Goal: Task Accomplishment & Management: Use online tool/utility

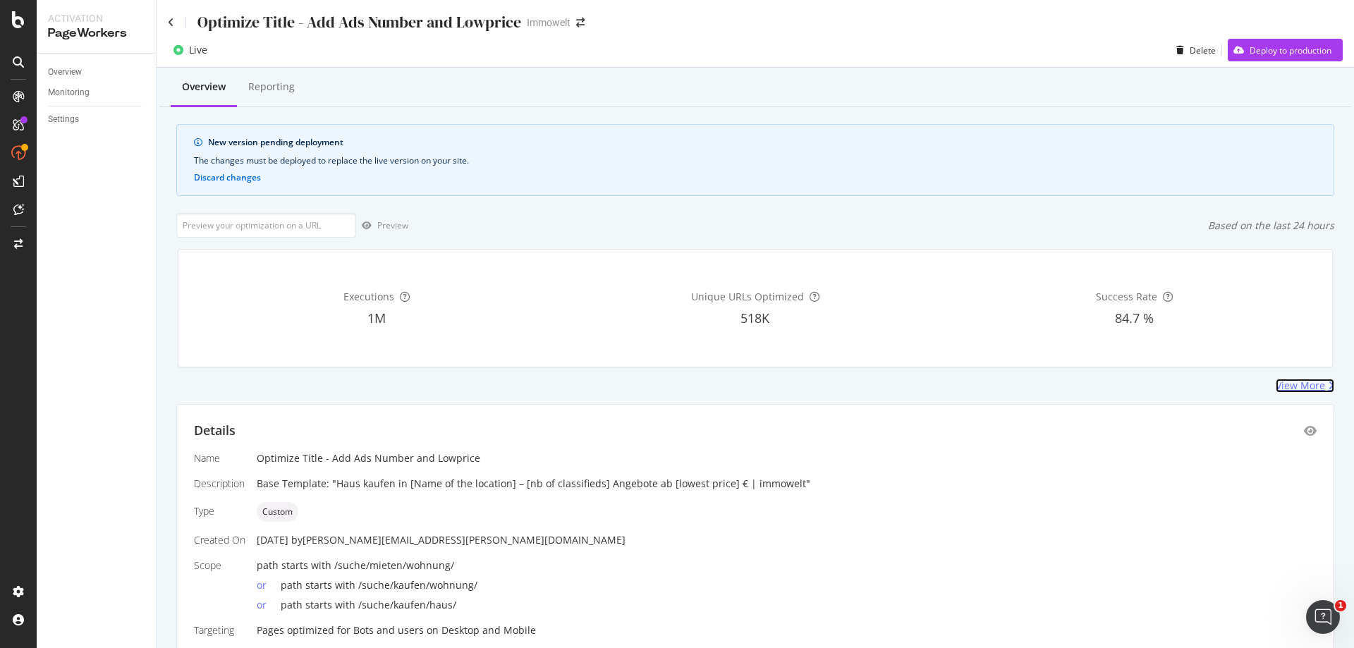
click at [1291, 386] on div "View More" at bounding box center [1300, 386] width 49 height 14
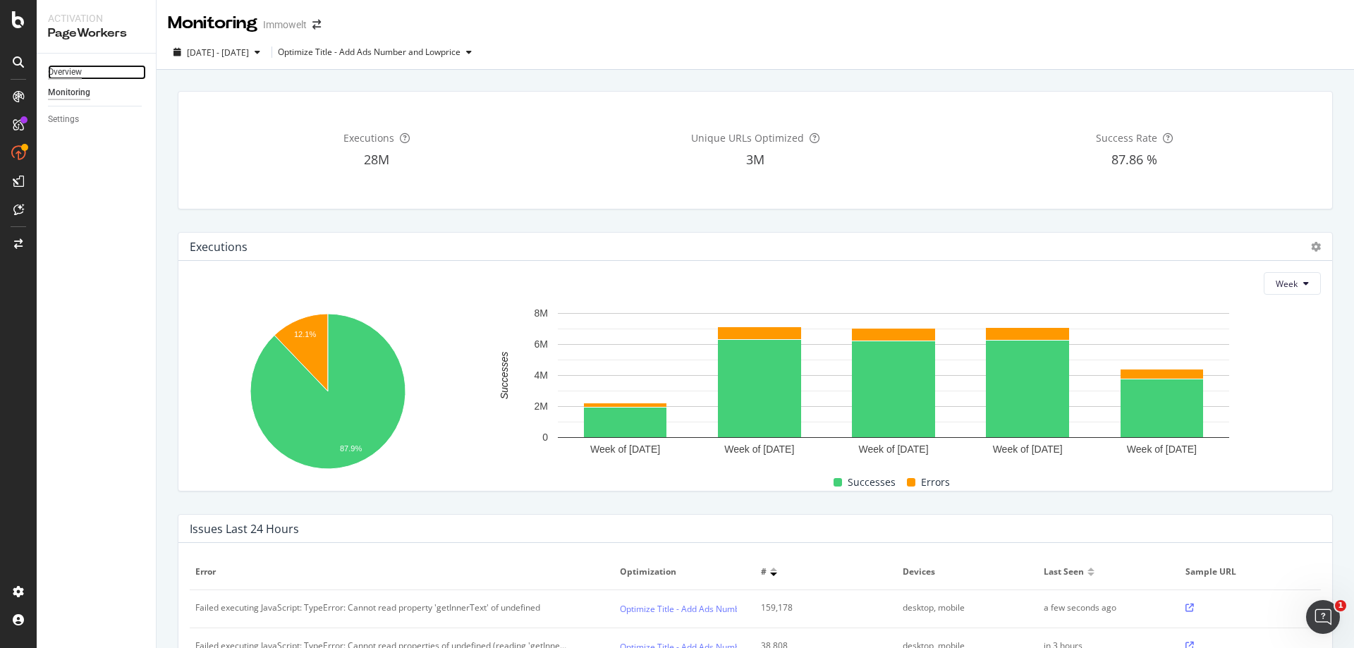
click at [65, 68] on div "Overview" at bounding box center [65, 72] width 34 height 15
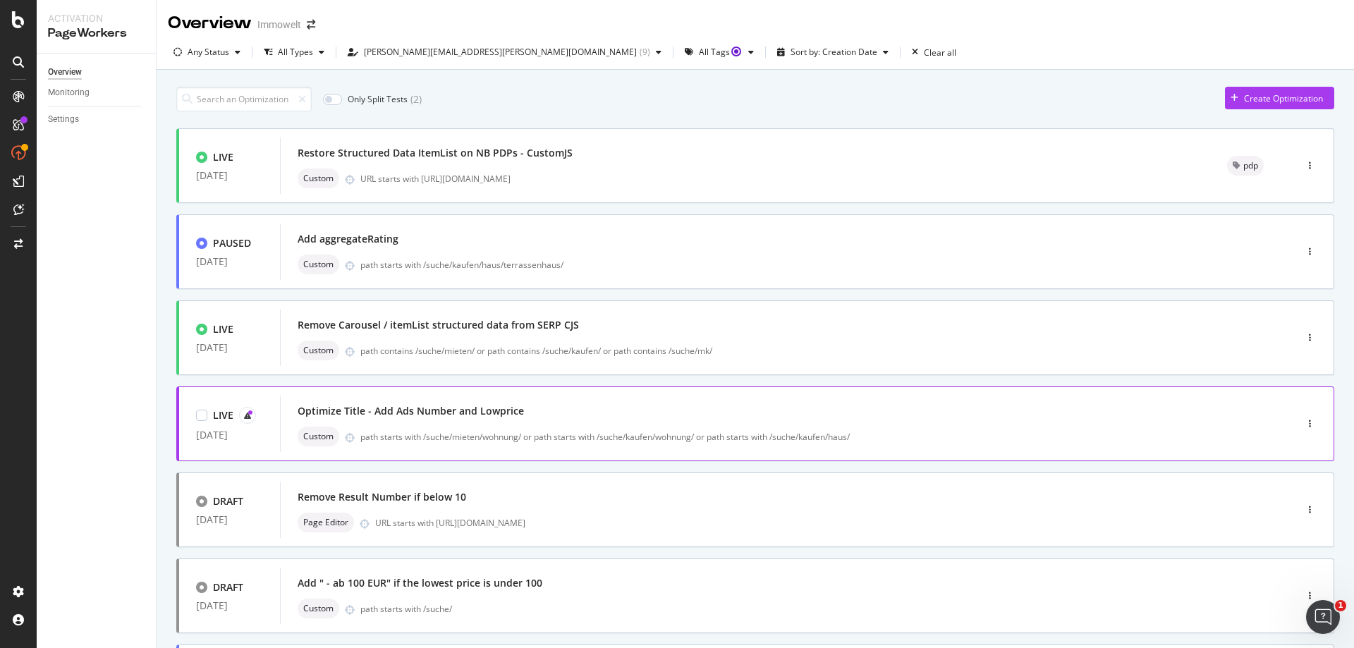
click at [779, 416] on div "Optimize Title - Add Ads Number and Lowprice" at bounding box center [767, 411] width 938 height 20
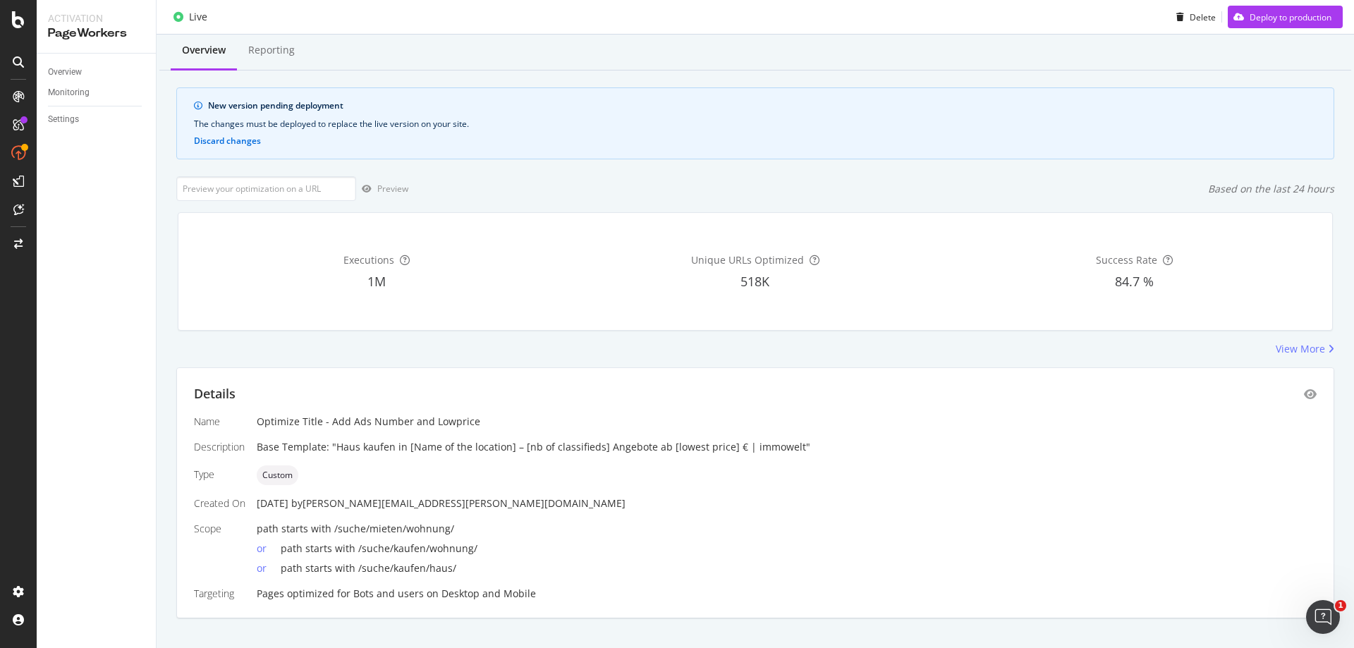
scroll to position [56, 0]
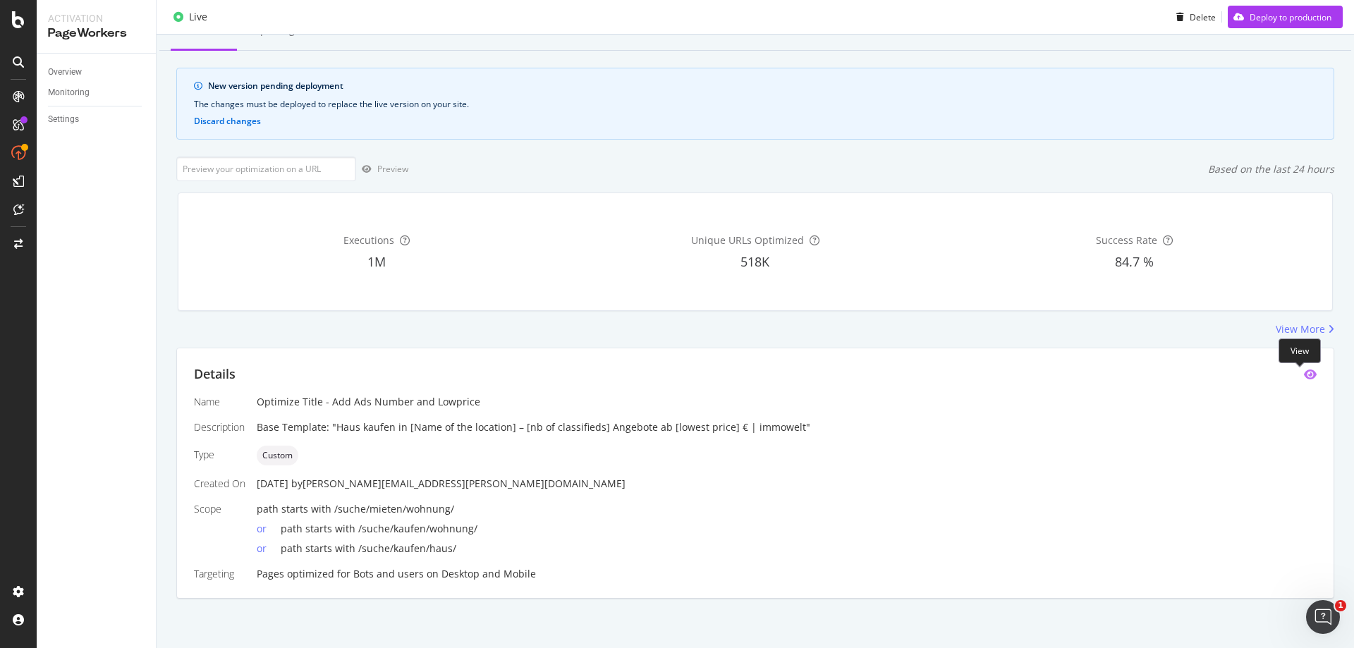
click at [1304, 375] on icon "eye" at bounding box center [1310, 374] width 13 height 11
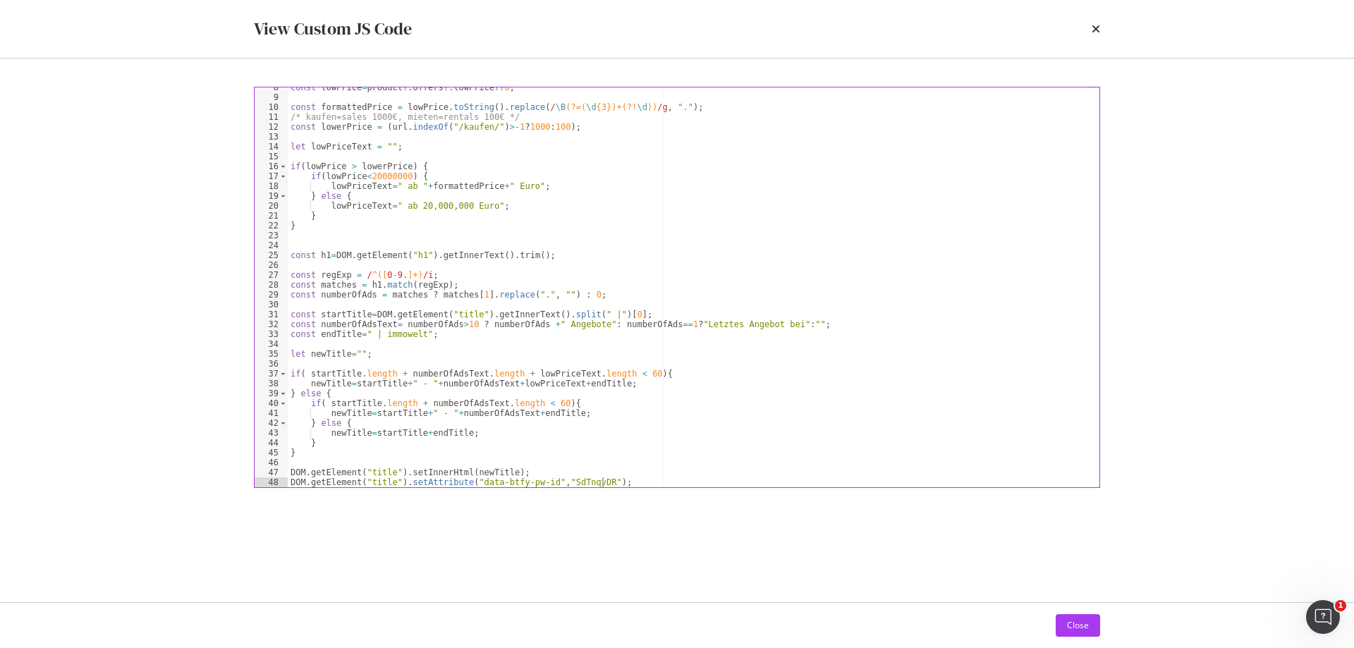
scroll to position [0, 0]
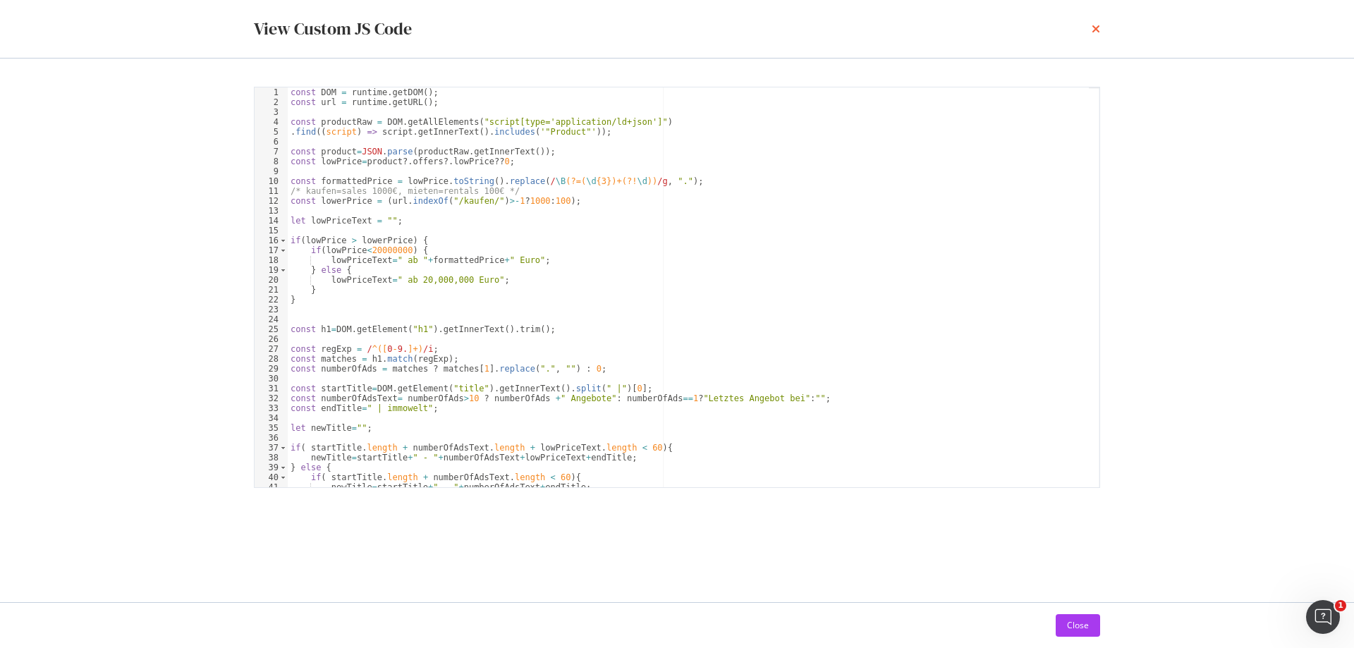
click at [1097, 25] on icon "times" at bounding box center [1096, 28] width 8 height 11
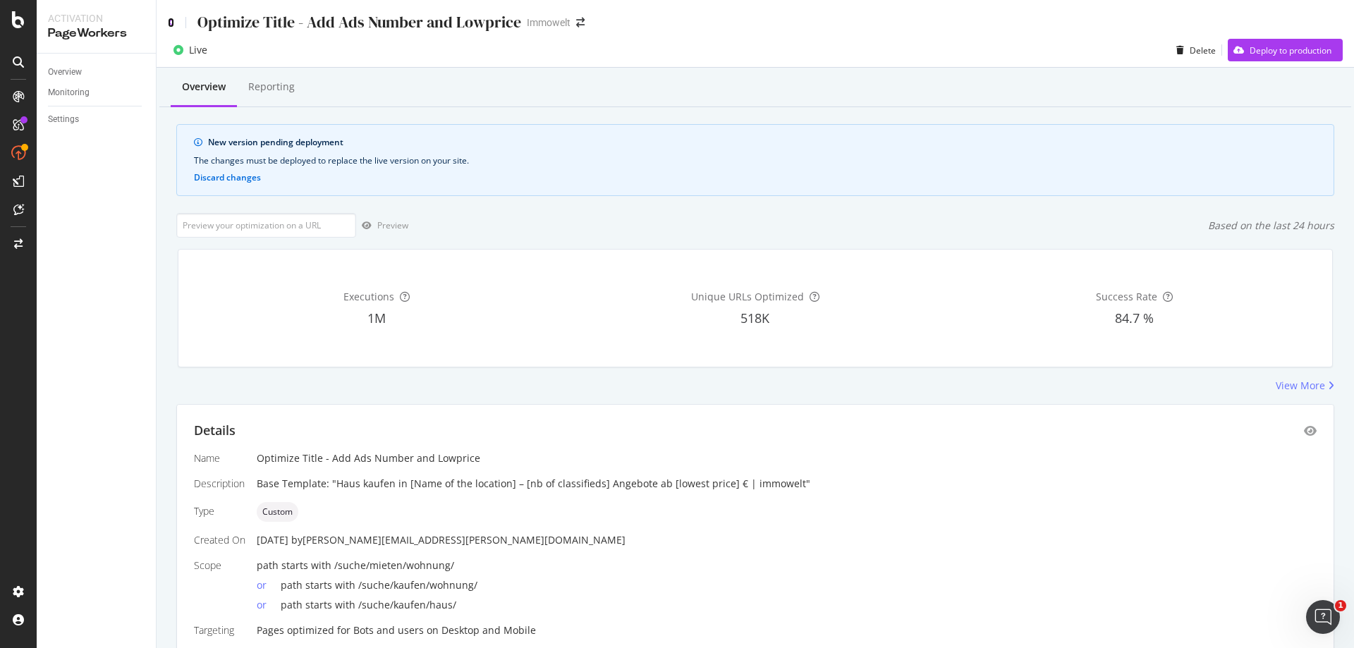
click at [174, 27] on icon at bounding box center [171, 23] width 6 height 10
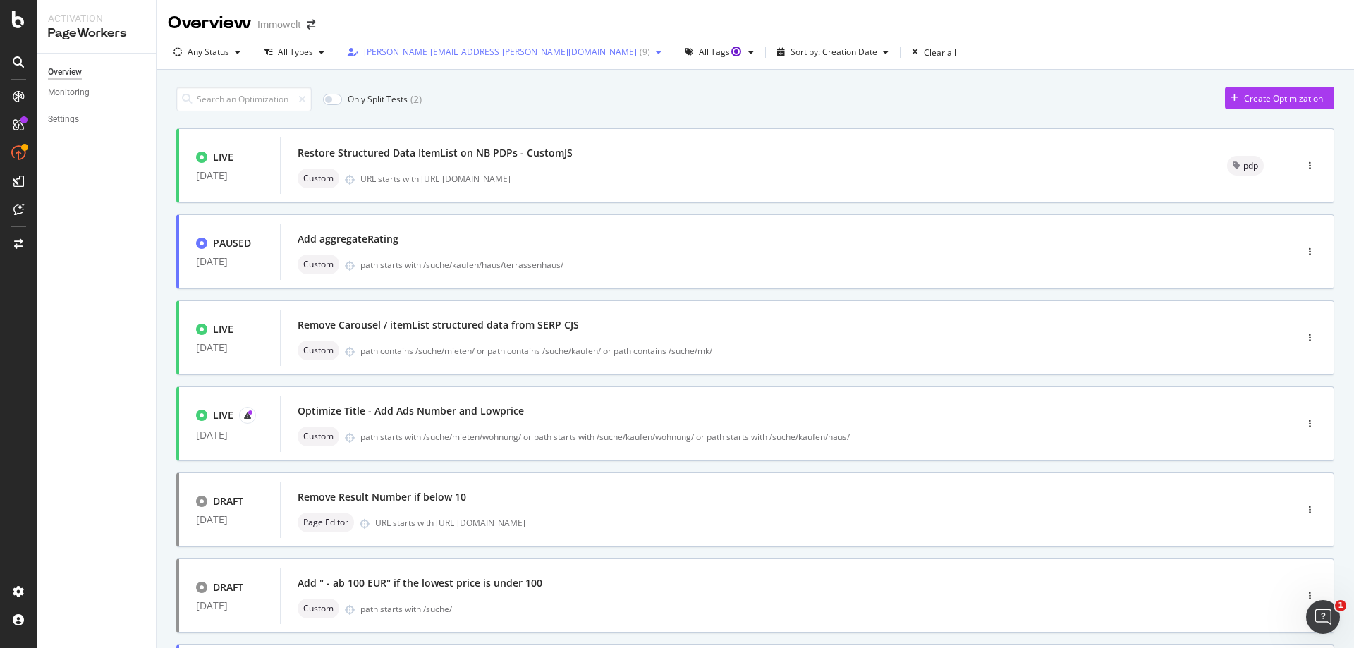
click at [456, 53] on div "[PERSON_NAME][EMAIL_ADDRESS][PERSON_NAME][DOMAIN_NAME]" at bounding box center [500, 52] width 273 height 8
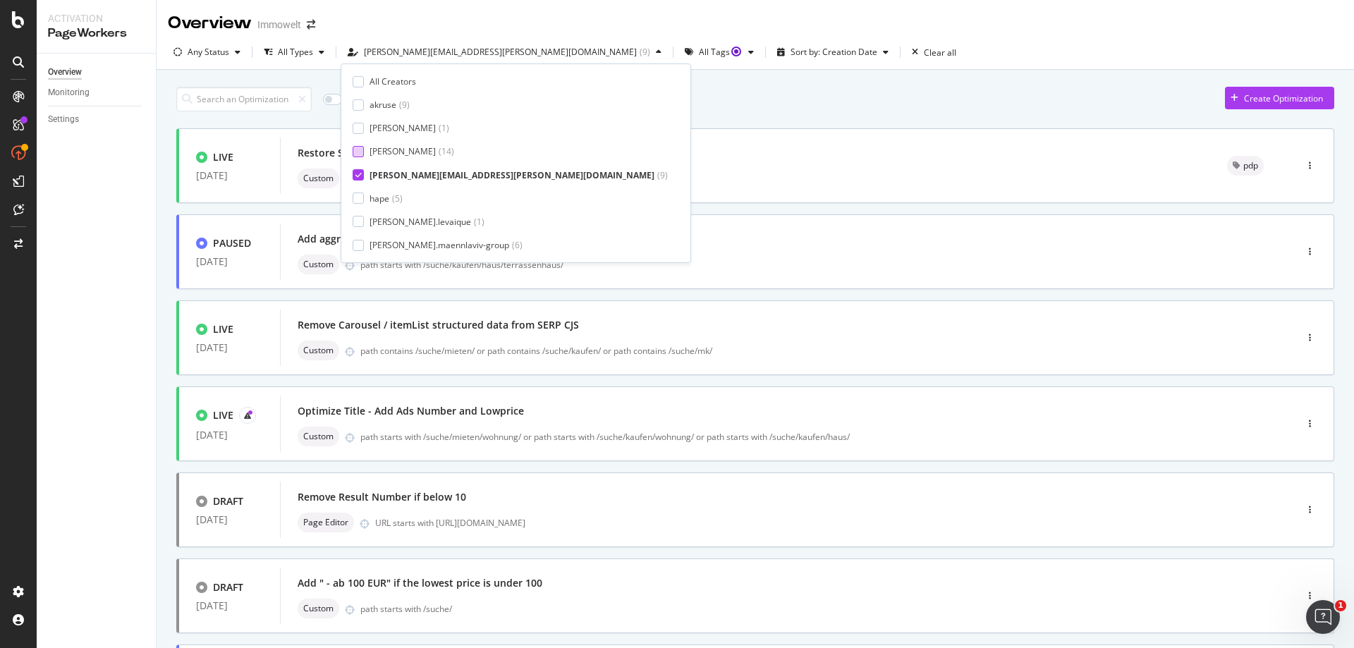
click at [354, 154] on div at bounding box center [358, 151] width 11 height 11
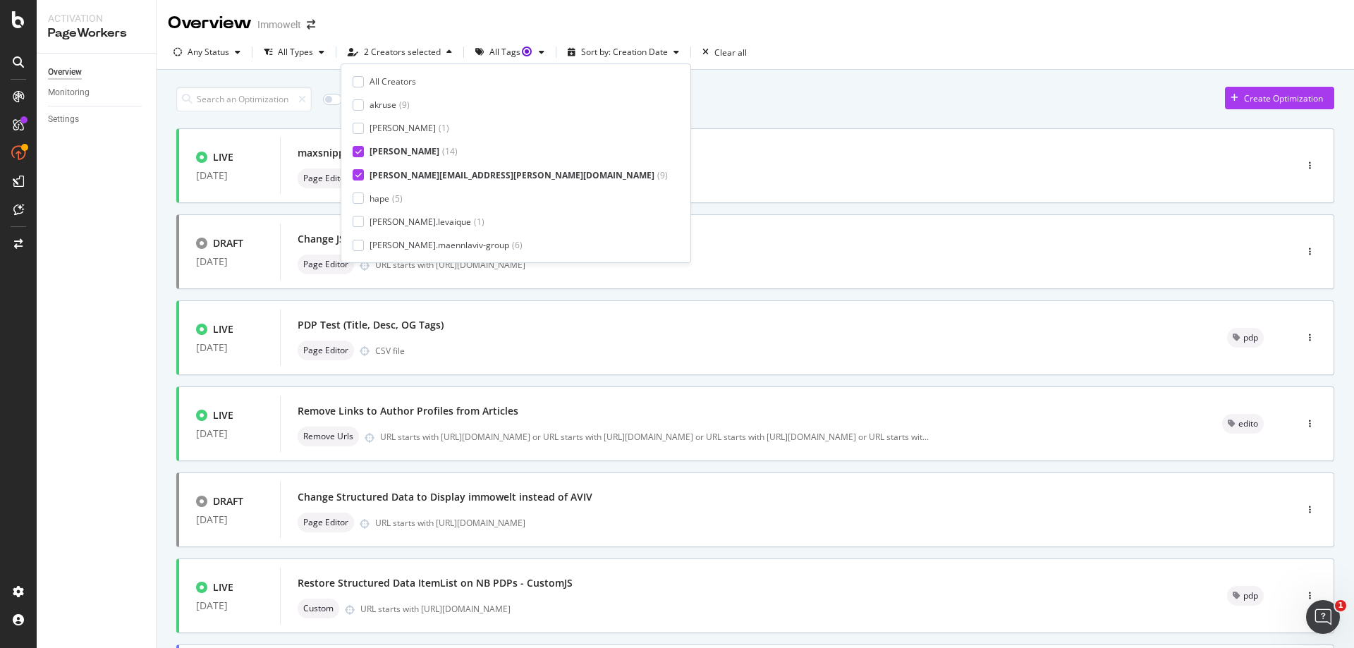
click at [361, 172] on icon at bounding box center [359, 174] width 6 height 7
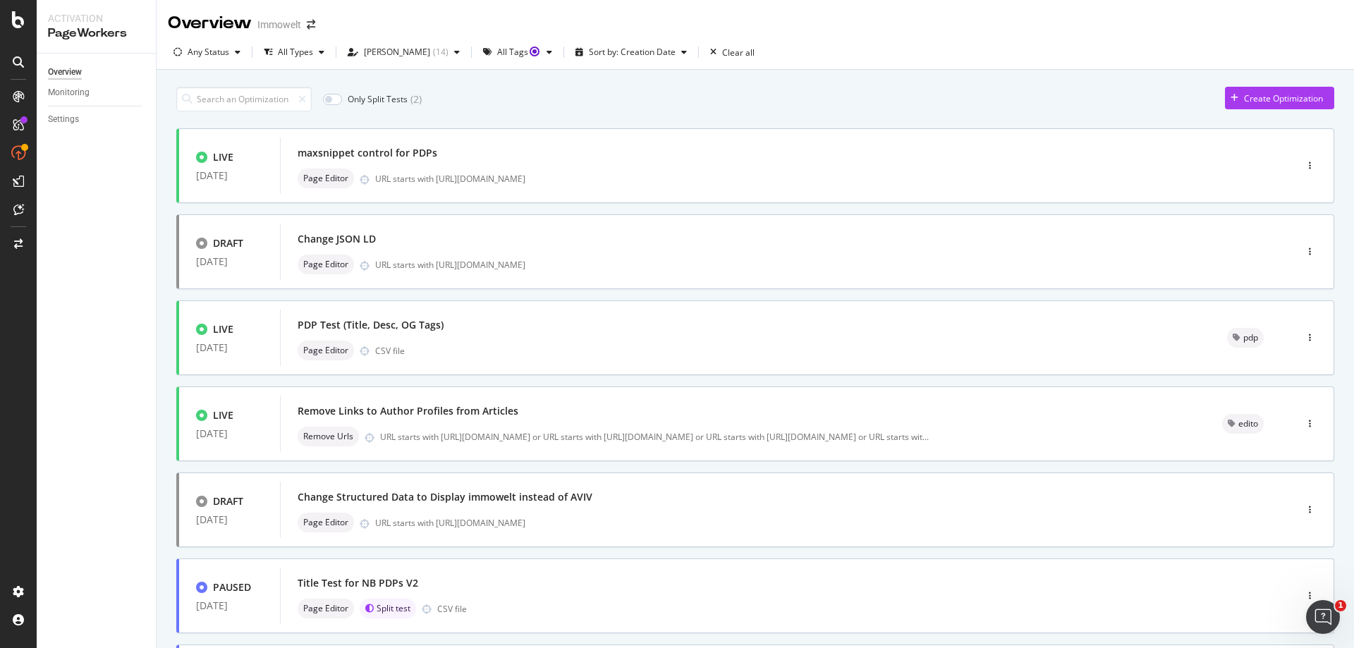
click at [741, 102] on div "Only Split Tests ( 2 ) Create Optimization" at bounding box center [755, 99] width 1158 height 25
click at [708, 331] on div "PDP Test (Title, Desc, OG Tags)" at bounding box center [746, 325] width 896 height 20
